Goal: Task Accomplishment & Management: Manage account settings

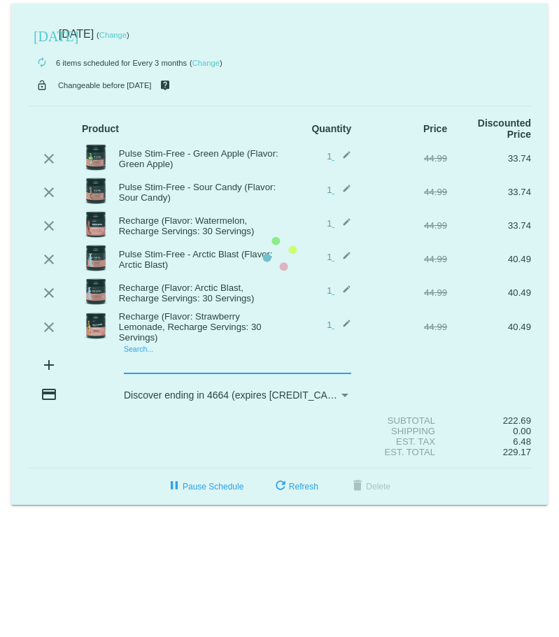
click at [184, 361] on mat-card "[DATE] [DATE] ( Change ) autorenew 6 items scheduled for Every 3 months ( Chang…" at bounding box center [279, 253] width 536 height 501
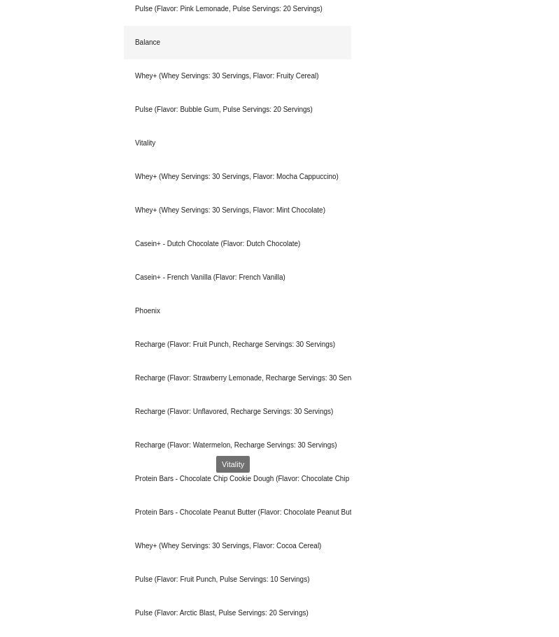
scroll to position [979, 0]
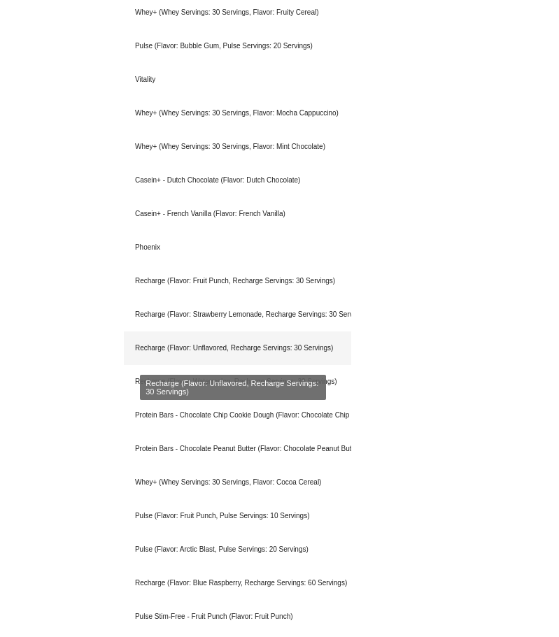
click at [274, 350] on div "Recharge (Flavor: Unflavored, Recharge Servings: 30 Servings)" at bounding box center [237, 348] width 227 height 34
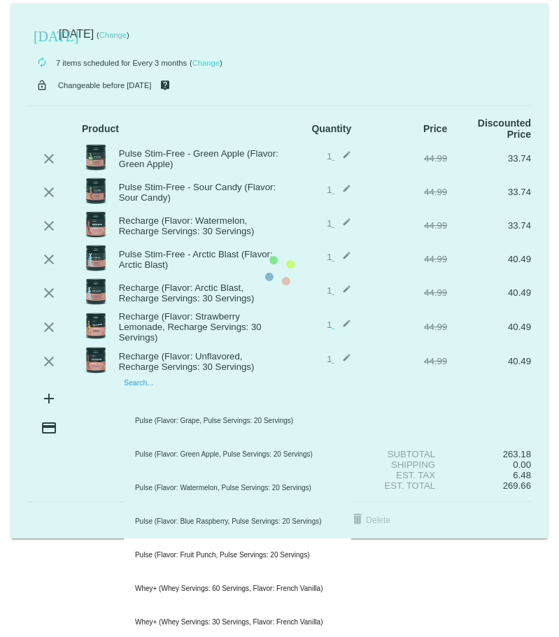
click at [157, 397] on mat-card "[DATE] [DATE] ( Change ) autorenew 7 items scheduled for Every 3 months ( Chang…" at bounding box center [279, 270] width 536 height 535
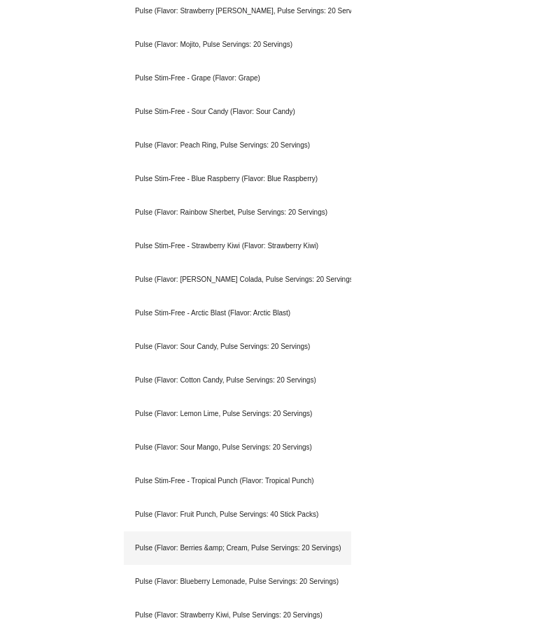
scroll to position [942, 0]
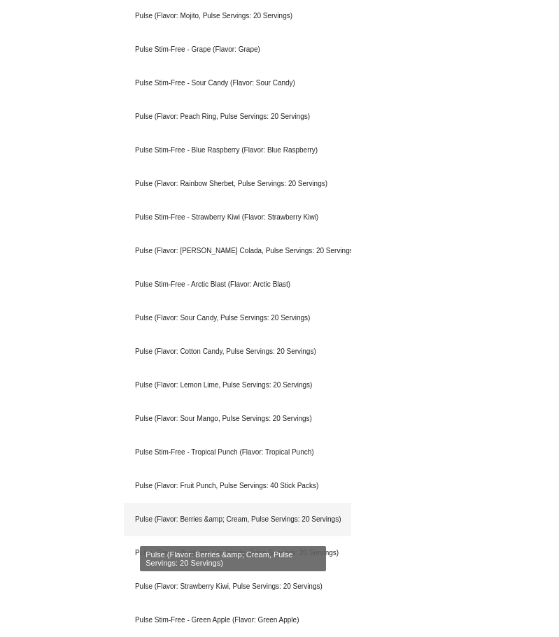
type input "pulse"
click at [230, 520] on div "Pulse (Flavor: Berries &amp; Cream, Pulse Servings: 20 Servings)" at bounding box center [237, 520] width 227 height 34
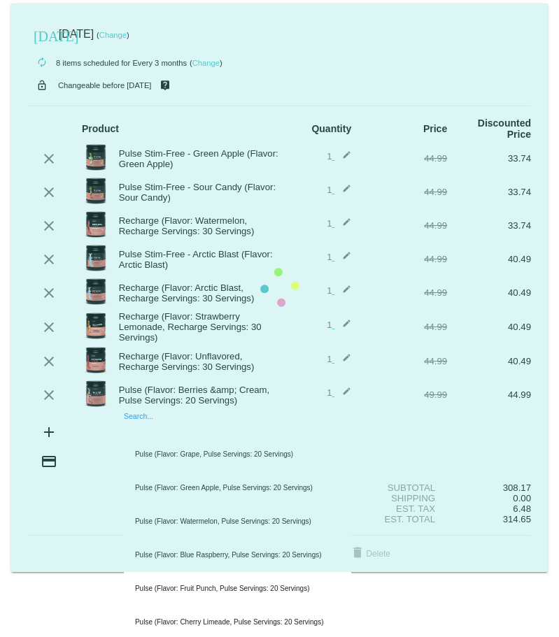
click at [163, 427] on mat-card "[DATE] [DATE] ( Change ) autorenew 8 items scheduled for Every 3 months ( Chang…" at bounding box center [279, 287] width 536 height 568
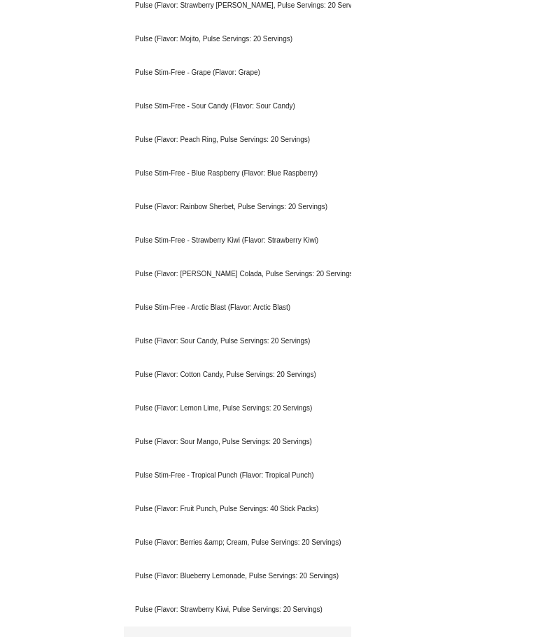
scroll to position [975, 0]
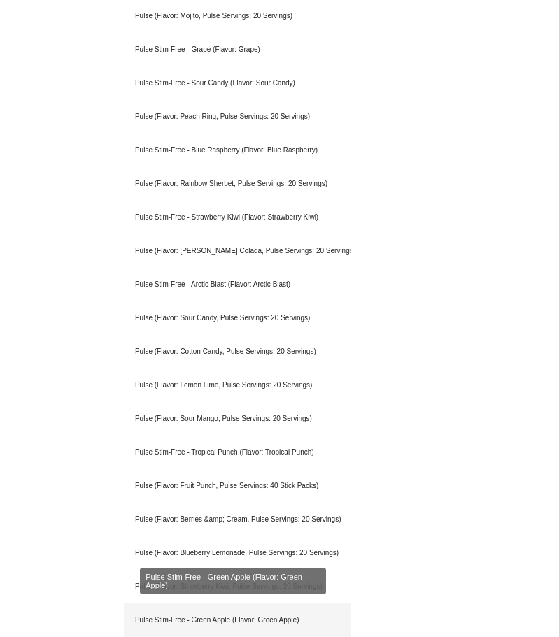
type input "pulse"
click at [245, 613] on div "Pulse Stim-Free - Green Apple (Flavor: Green Apple)" at bounding box center [237, 620] width 227 height 34
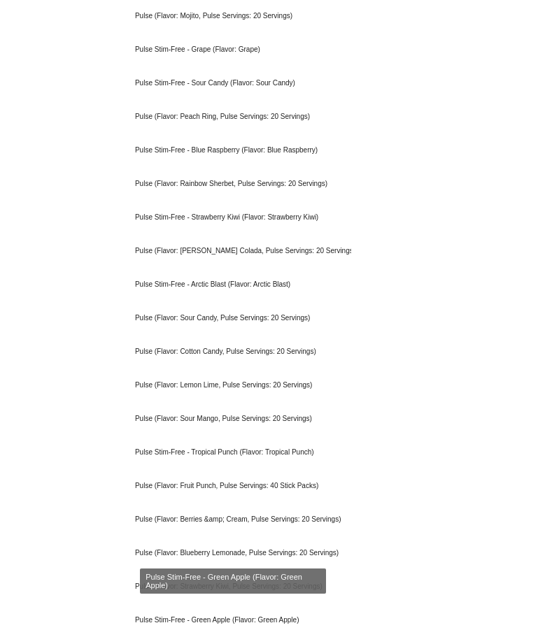
scroll to position [0, 0]
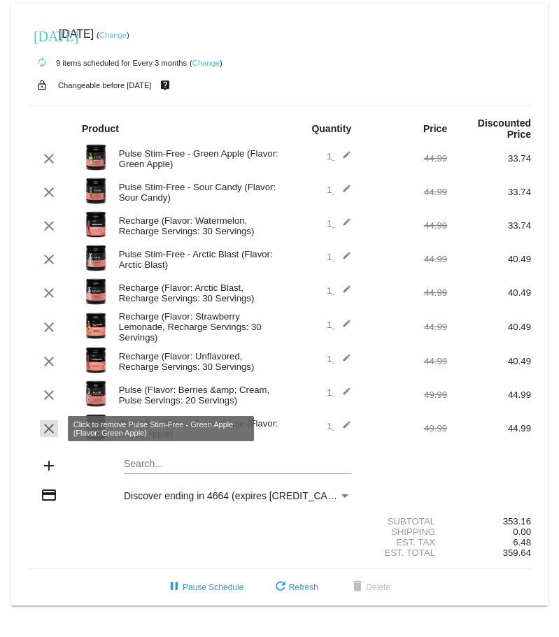
click at [45, 423] on mat-icon "clear" at bounding box center [49, 428] width 17 height 17
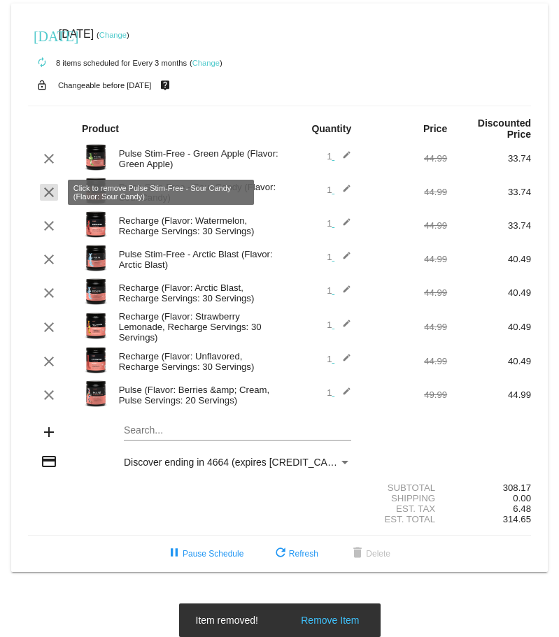
click at [50, 191] on mat-icon "clear" at bounding box center [49, 192] width 17 height 17
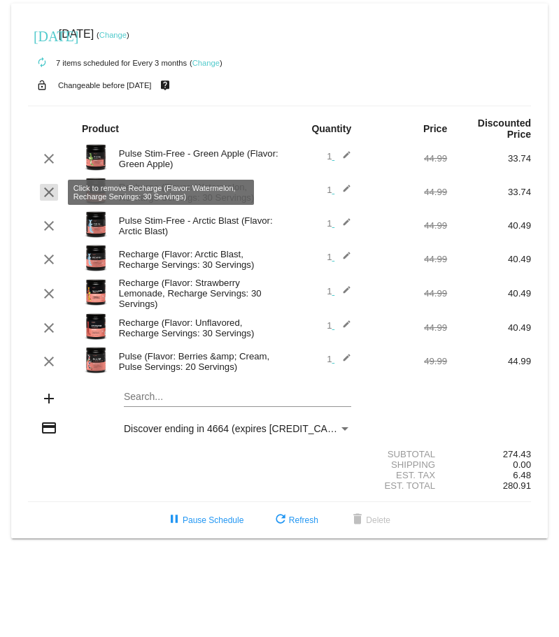
click at [52, 192] on mat-icon "clear" at bounding box center [49, 192] width 17 height 17
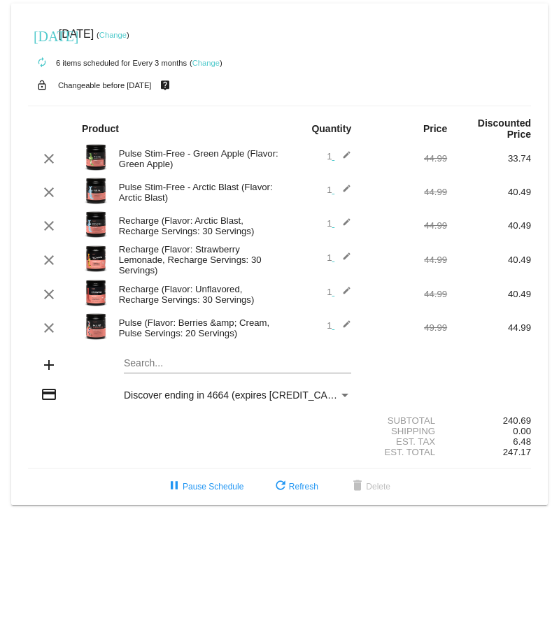
click at [175, 367] on mat-card "[DATE] [DATE] ( Change ) autorenew 6 items scheduled for Every 3 months ( Chang…" at bounding box center [279, 253] width 536 height 501
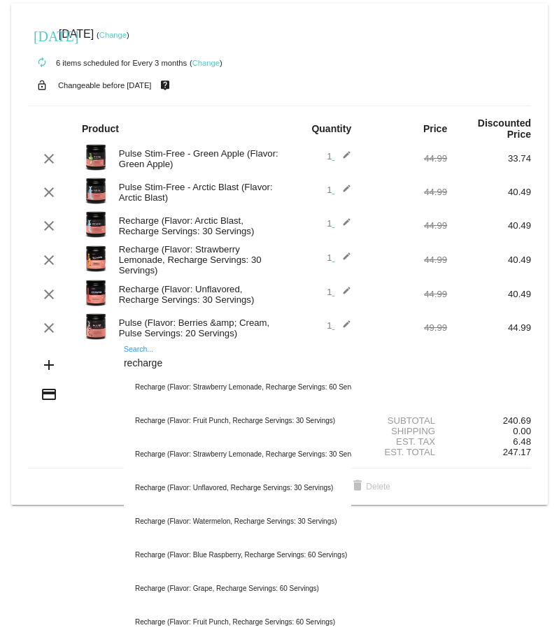
scroll to position [70, 0]
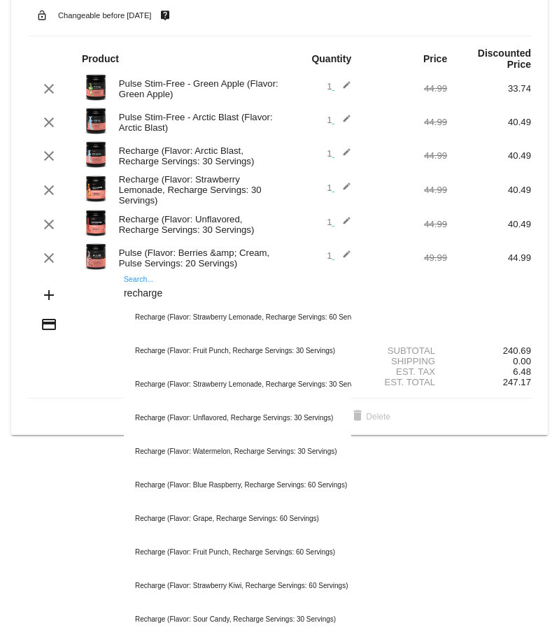
click at [137, 276] on div "recharge Search..." at bounding box center [237, 289] width 227 height 27
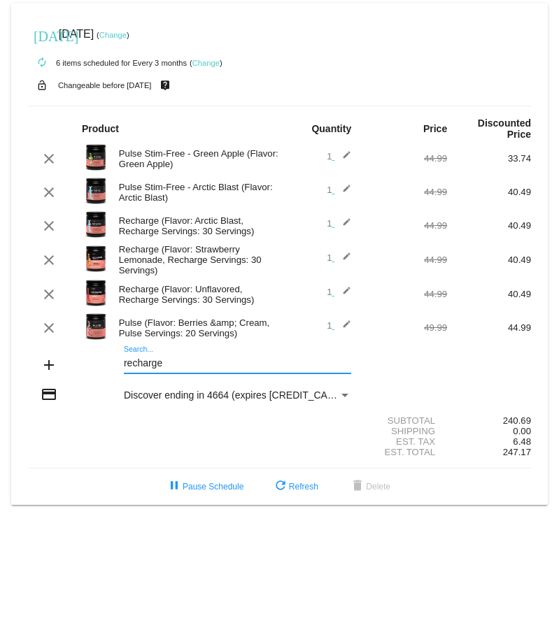
drag, startPoint x: 196, startPoint y: 366, endPoint x: 40, endPoint y: 351, distance: 157.3
click at [40, 351] on div "add recharge Search..." at bounding box center [279, 366] width 503 height 40
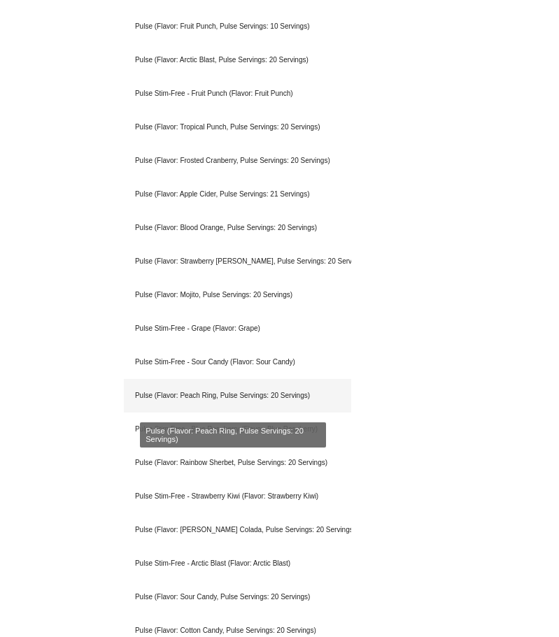
scroll to position [699, 0]
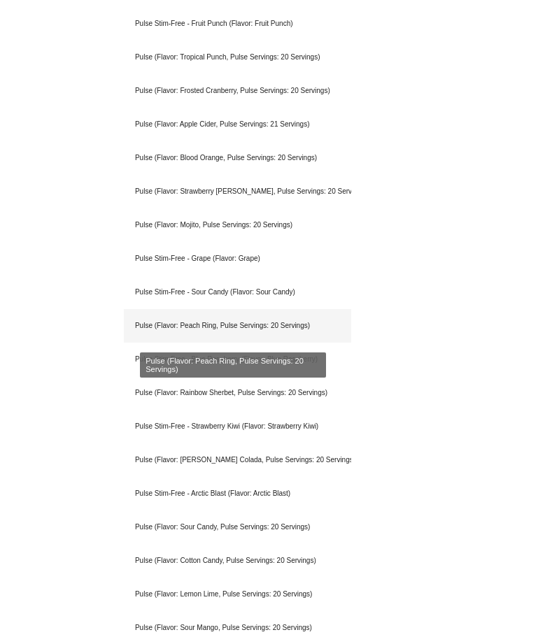
type input "pulse"
click at [200, 322] on div "Pulse (Flavor: Peach Ring, Pulse Servings: 20 Servings)" at bounding box center [237, 326] width 227 height 34
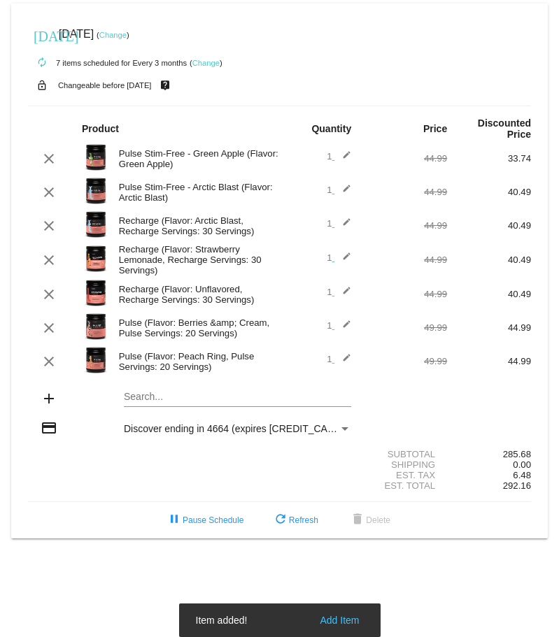
click at [152, 397] on mat-card "[DATE] [DATE] ( Change ) autorenew 7 items scheduled for Every 3 months ( Chang…" at bounding box center [279, 270] width 536 height 535
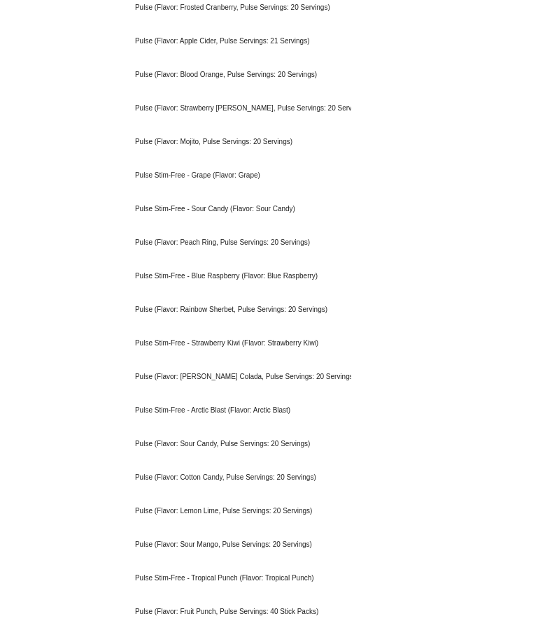
scroll to position [839, 0]
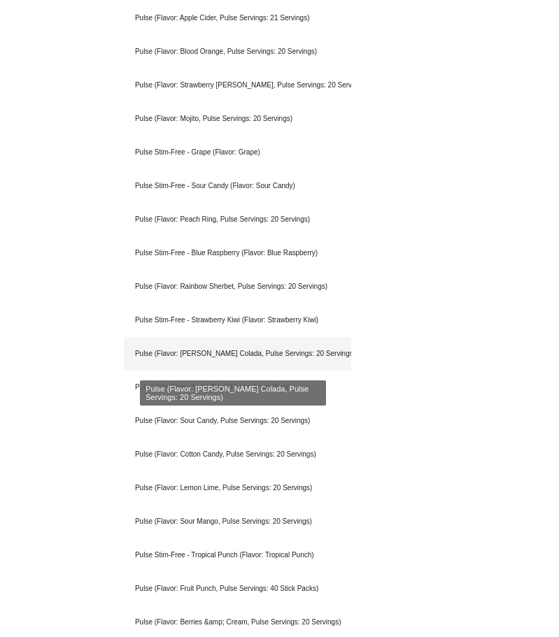
type input "pulse"
click at [234, 352] on div "Pulse (Flavor: [PERSON_NAME] Colada, Pulse Servings: 20 Servings)" at bounding box center [237, 354] width 227 height 34
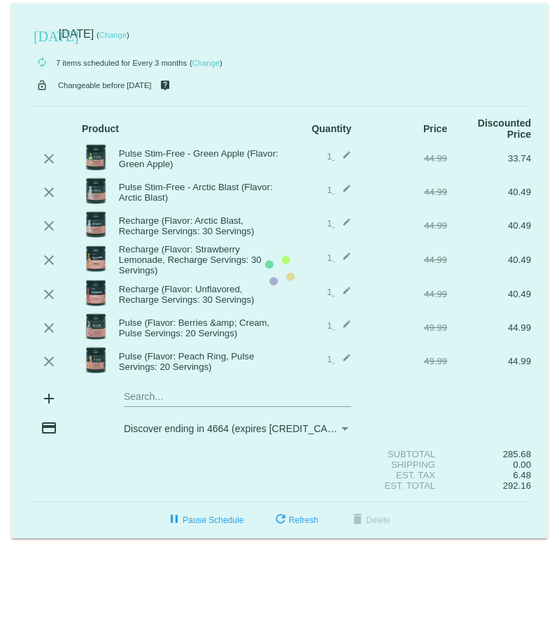
scroll to position [0, 0]
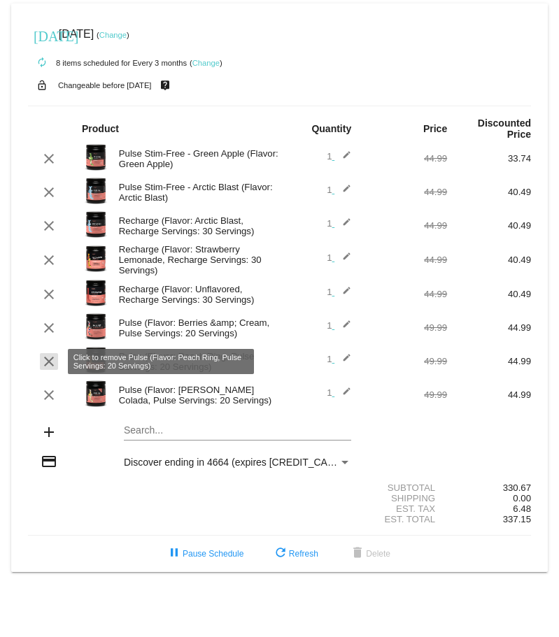
click at [47, 359] on mat-icon "clear" at bounding box center [49, 361] width 17 height 17
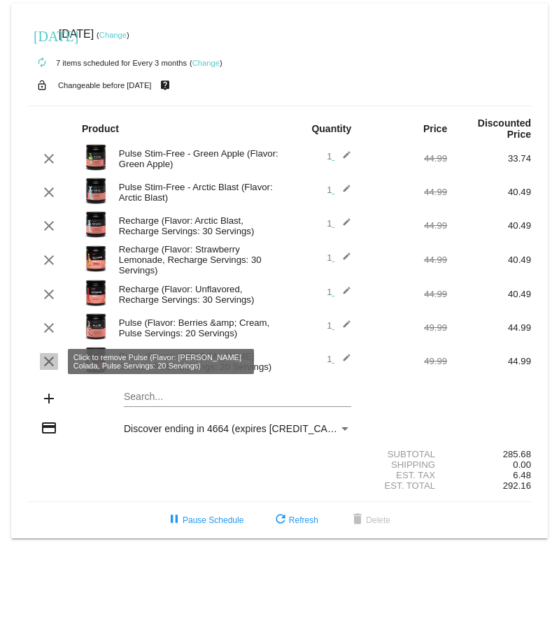
click at [50, 358] on mat-icon "clear" at bounding box center [49, 361] width 17 height 17
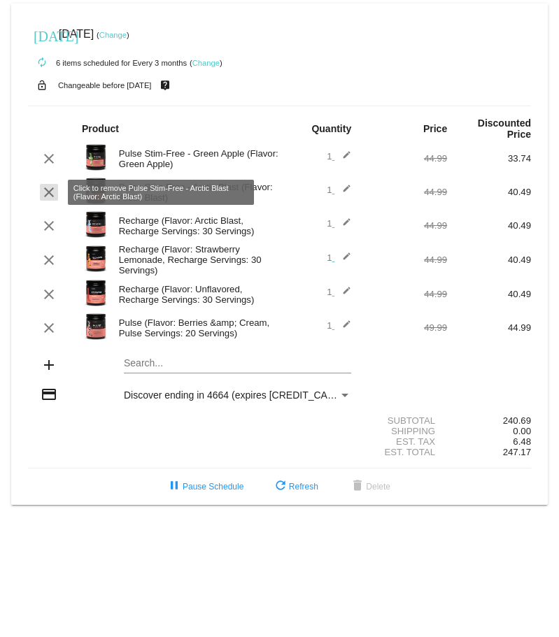
click at [48, 187] on mat-icon "clear" at bounding box center [49, 192] width 17 height 17
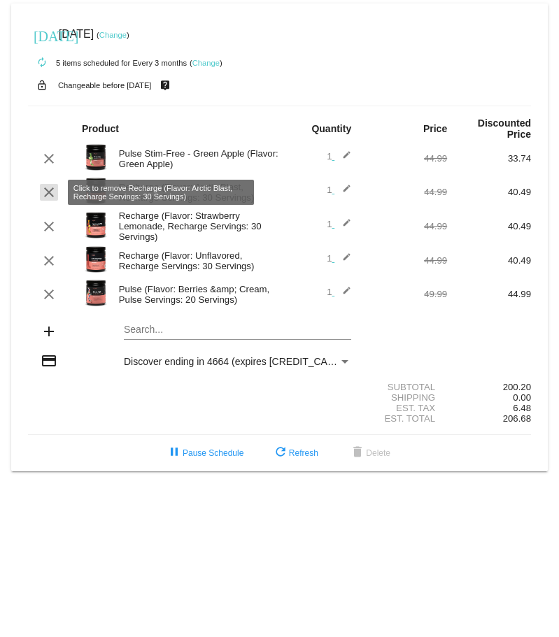
click at [47, 187] on mat-icon "clear" at bounding box center [49, 192] width 17 height 17
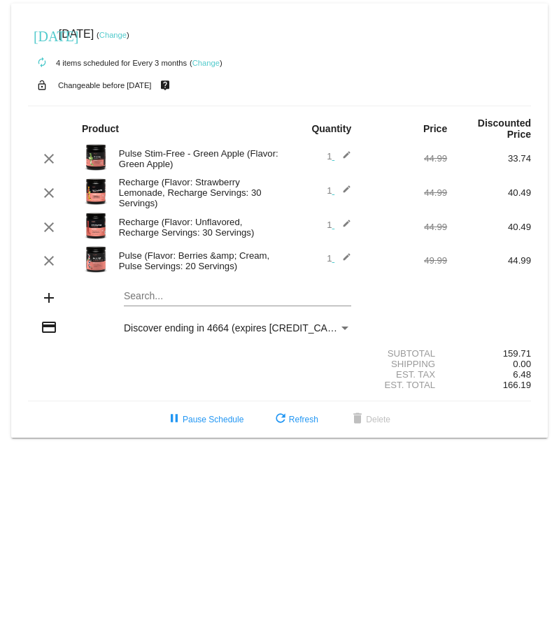
click at [162, 294] on mat-card "[DATE] [DATE] ( Change ) autorenew 4 items scheduled for Every 3 months ( Chang…" at bounding box center [279, 220] width 536 height 434
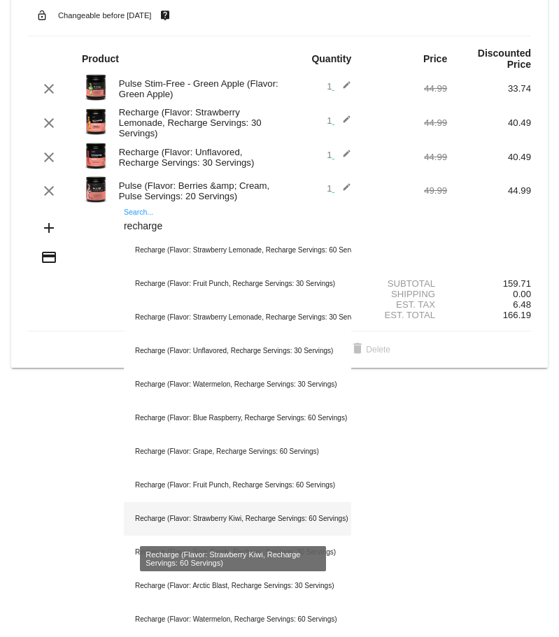
scroll to position [103, 0]
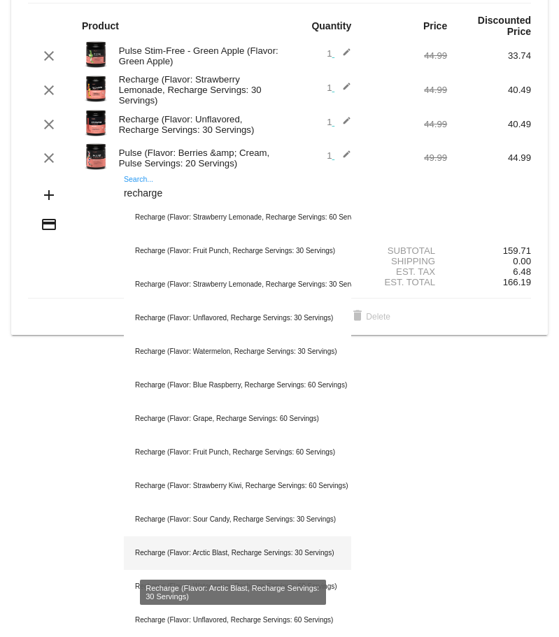
type input "recharge"
click at [243, 554] on div "Recharge (Flavor: Arctic Blast, Recharge Servings: 30 Servings)" at bounding box center [237, 553] width 227 height 34
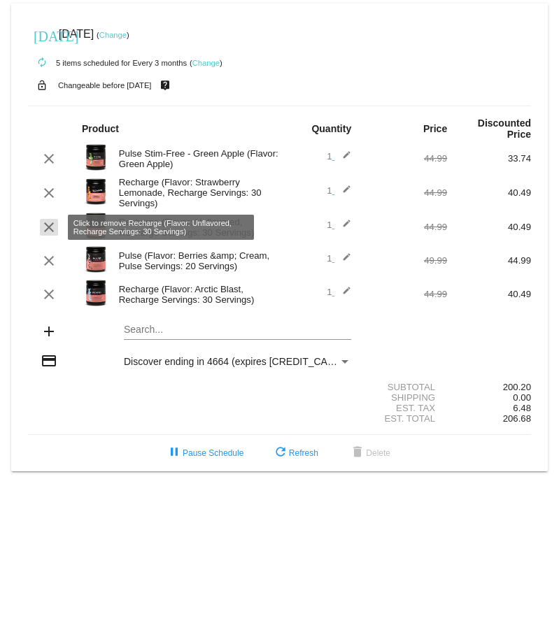
click at [48, 222] on mat-icon "clear" at bounding box center [49, 227] width 17 height 17
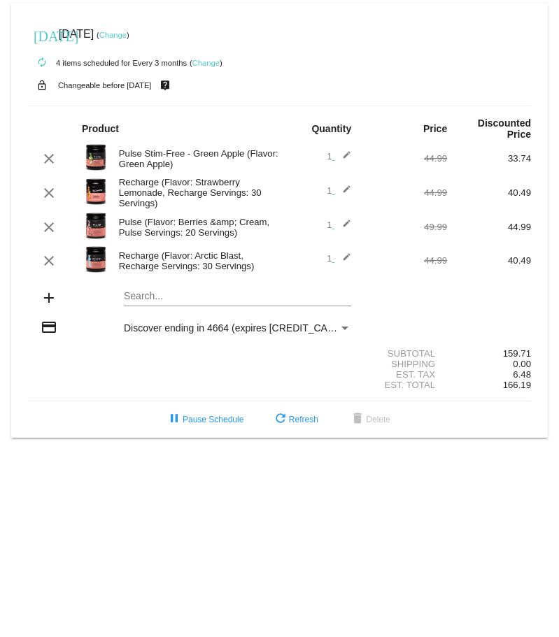
drag, startPoint x: 124, startPoint y: 29, endPoint x: 131, endPoint y: 36, distance: 10.4
click at [124, 29] on div "[DATE] [DATE] ( Change )" at bounding box center [279, 34] width 503 height 28
click at [127, 36] on link "Change" at bounding box center [112, 35] width 27 height 8
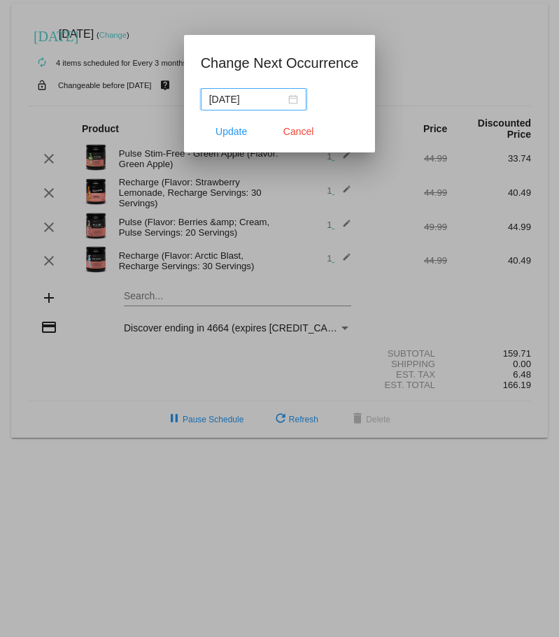
click at [239, 97] on input "[DATE]" at bounding box center [247, 99] width 76 height 15
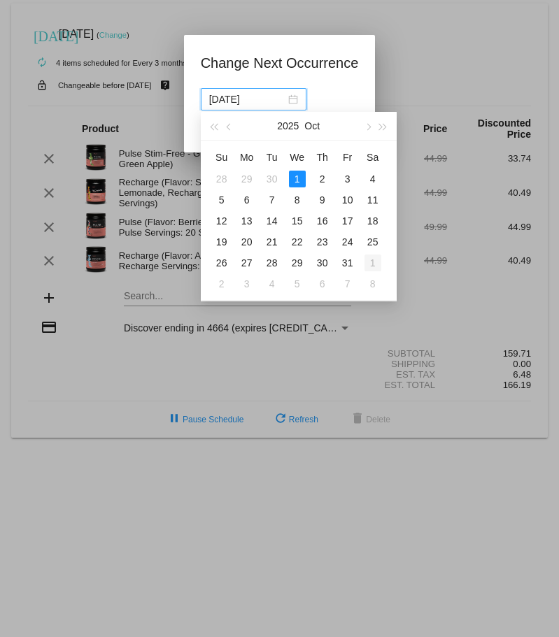
click at [369, 257] on div "1" at bounding box center [372, 262] width 17 height 17
type input "[DATE]"
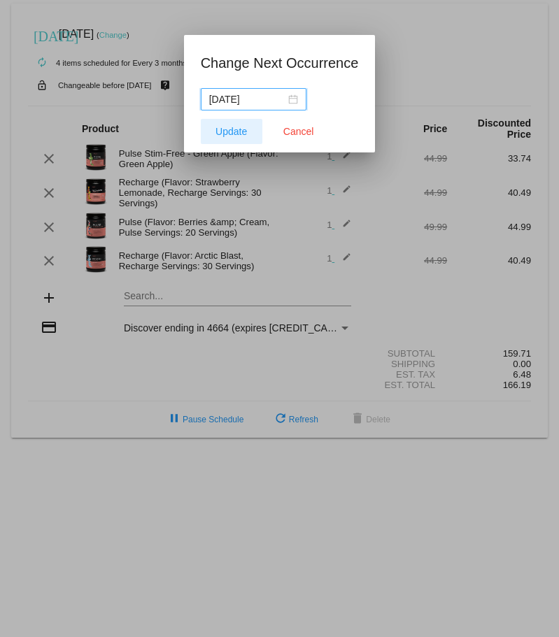
click at [230, 136] on span "Update" at bounding box center [230, 131] width 31 height 11
